Goal: Information Seeking & Learning: Understand process/instructions

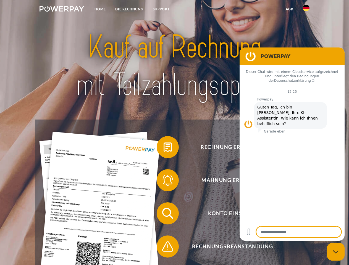
click at [62, 10] on img at bounding box center [62, 9] width 45 height 6
click at [306, 10] on img at bounding box center [306, 8] width 7 height 7
click at [289, 9] on link "agb" at bounding box center [289, 9] width 17 height 10
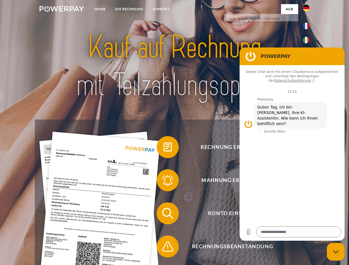
click at [164, 148] on span at bounding box center [160, 148] width 28 height 28
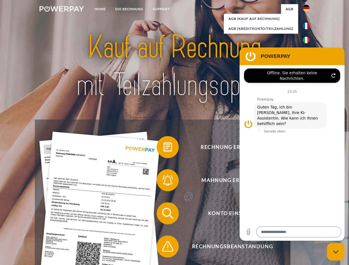
click at [164, 182] on span at bounding box center [160, 181] width 28 height 28
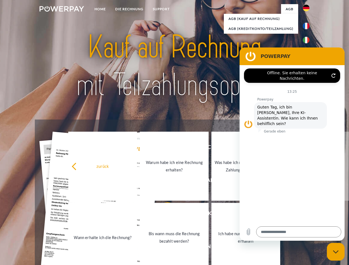
click at [164, 215] on link "Bis wann muss die Rechnung bezahlt werden?" at bounding box center [174, 237] width 69 height 69
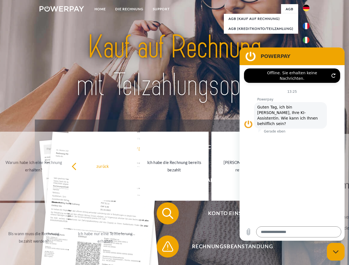
click at [164, 248] on span at bounding box center [160, 247] width 28 height 28
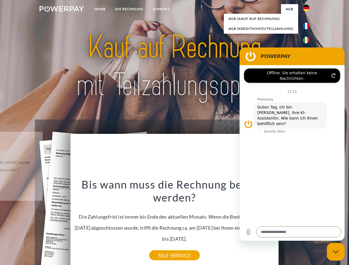
click at [336, 252] on icon "Messaging-Fenster schließen" at bounding box center [336, 252] width 6 height 4
type textarea "*"
